Goal: Navigation & Orientation: Find specific page/section

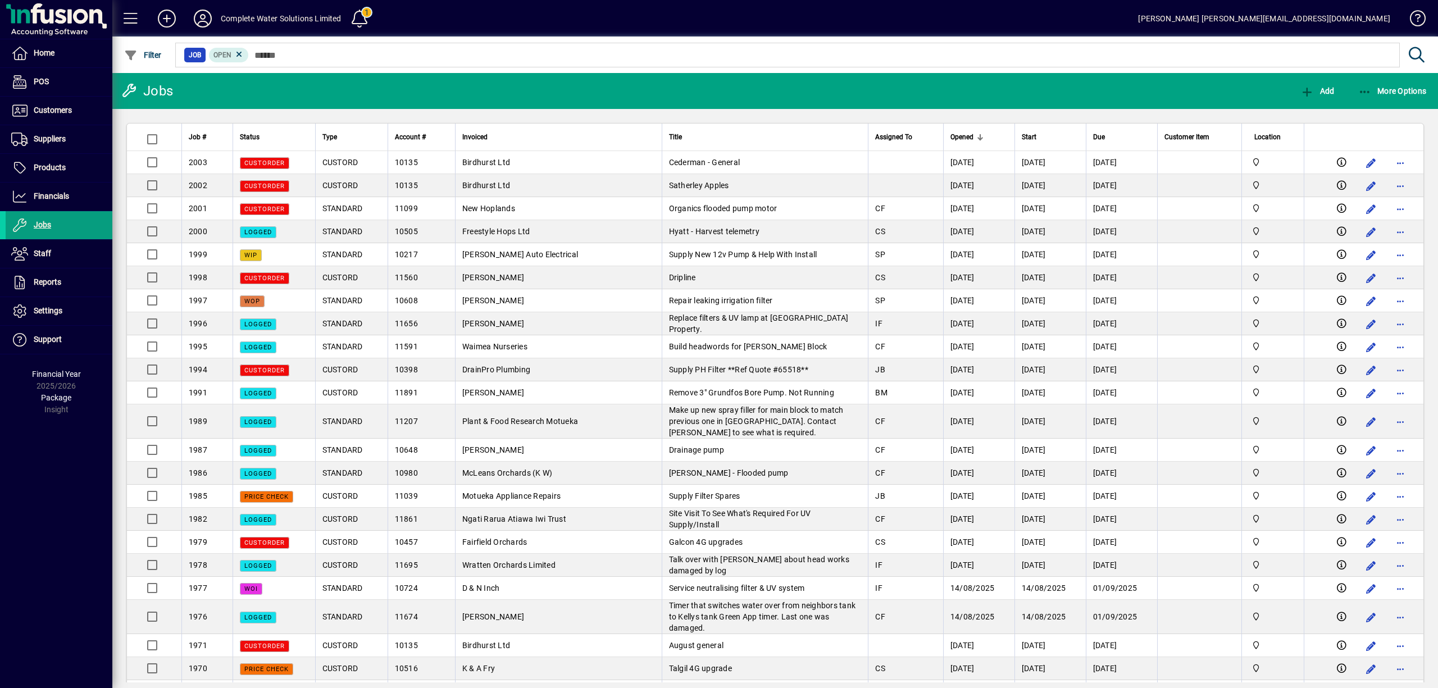
click at [32, 61] on span at bounding box center [59, 53] width 107 height 27
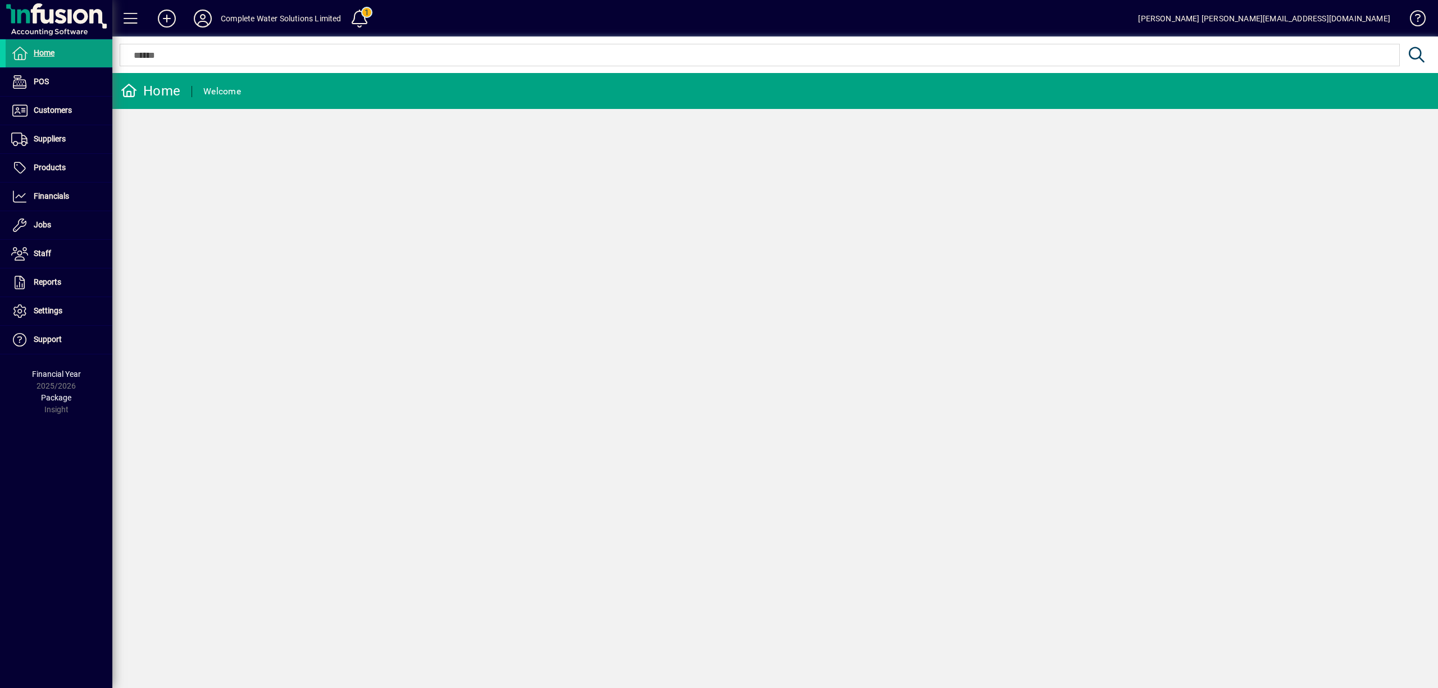
click at [738, 268] on div "Home Welcome" at bounding box center [775, 380] width 1326 height 615
click at [33, 55] on span "Home" at bounding box center [30, 53] width 49 height 13
click at [534, 246] on div "Home Welcome" at bounding box center [775, 380] width 1326 height 615
